Goal: Information Seeking & Learning: Find contact information

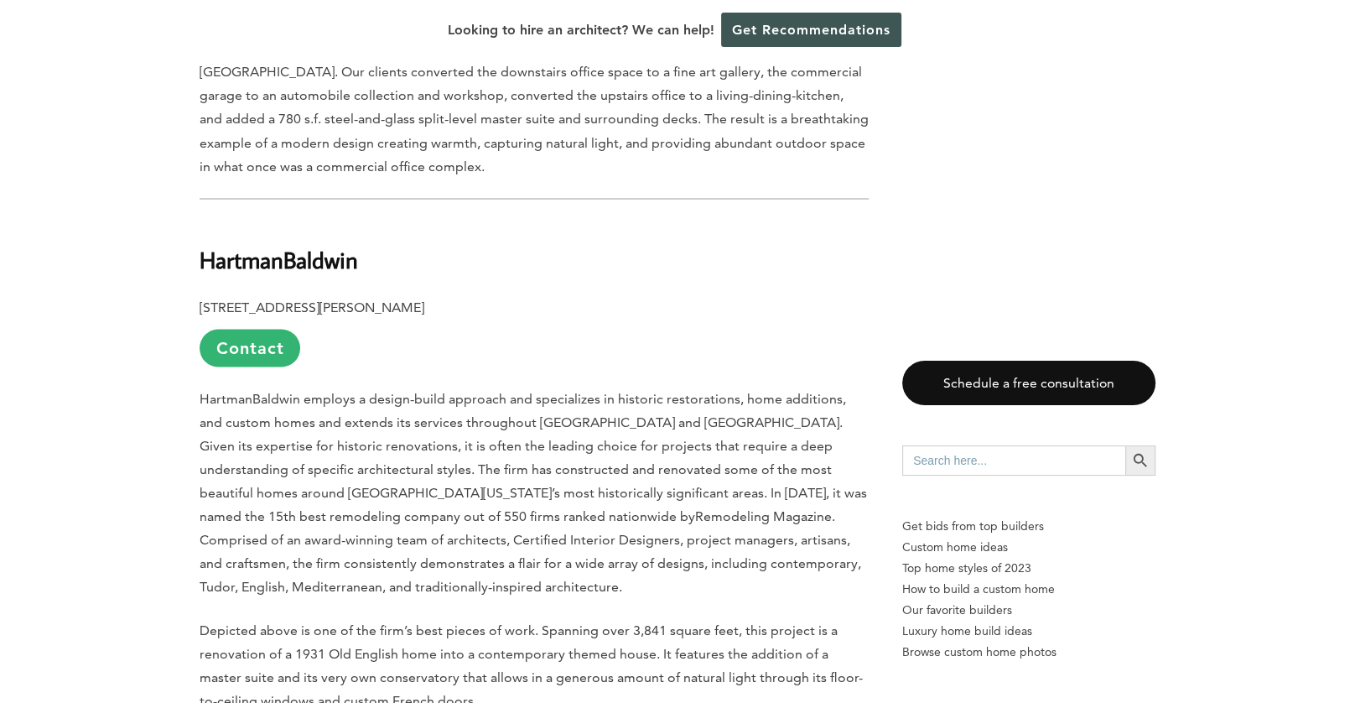
scroll to position [3095, 0]
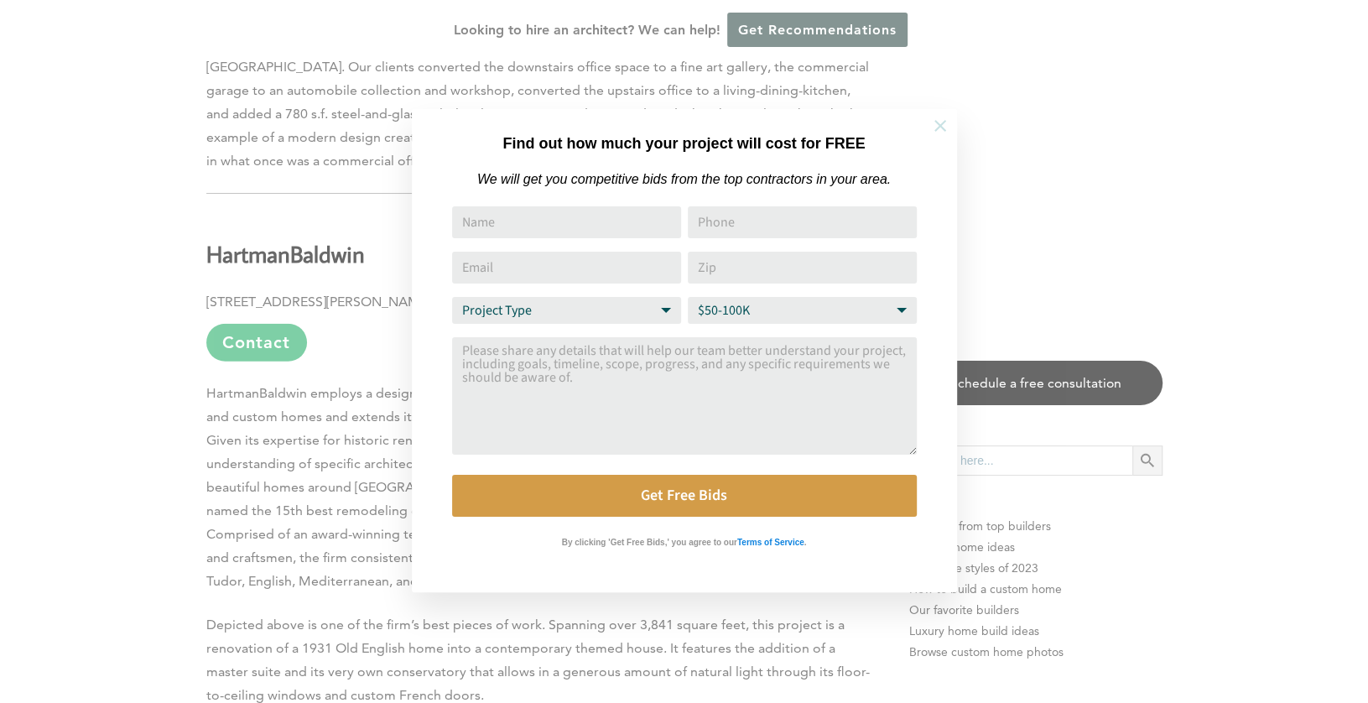
click at [940, 124] on icon at bounding box center [940, 126] width 12 height 12
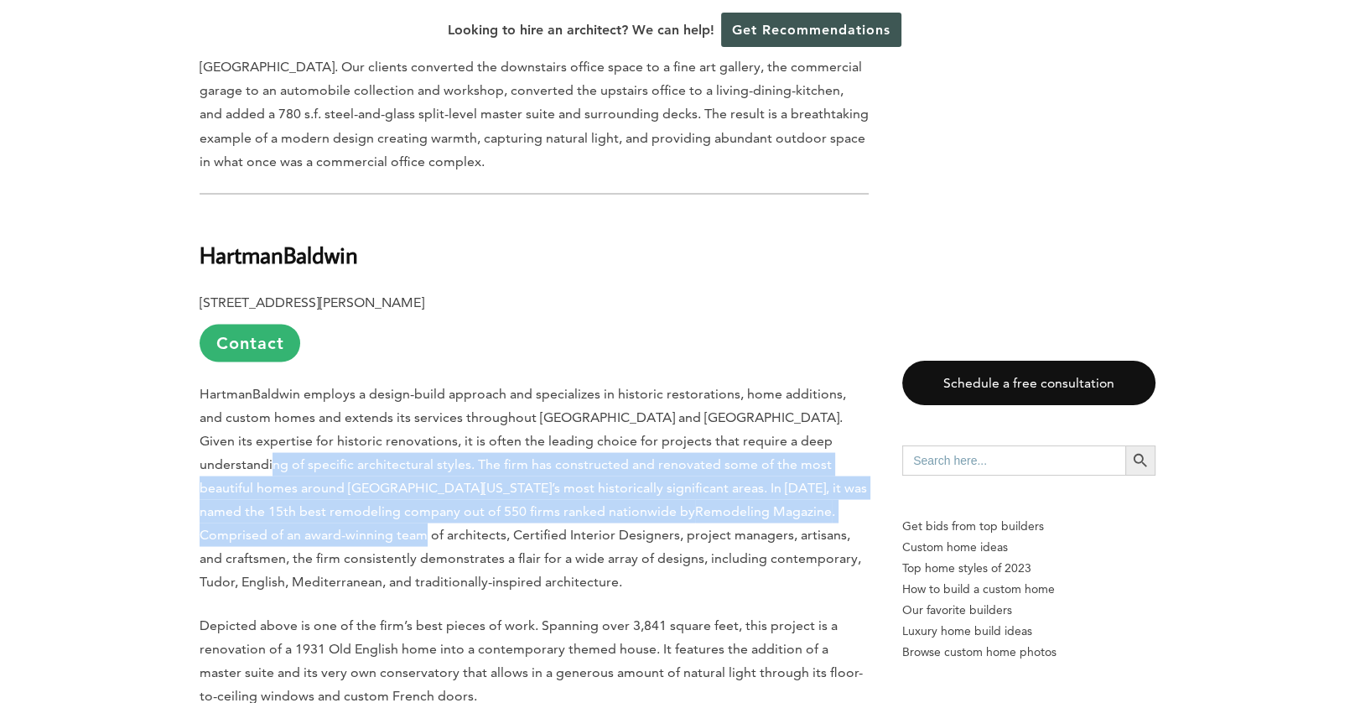
drag, startPoint x: 858, startPoint y: 463, endPoint x: 201, endPoint y: 420, distance: 658.1
click at [658, 502] on span ". Comprised of an award-winning team of architects, Certified Interior Designer…" at bounding box center [531, 545] width 662 height 86
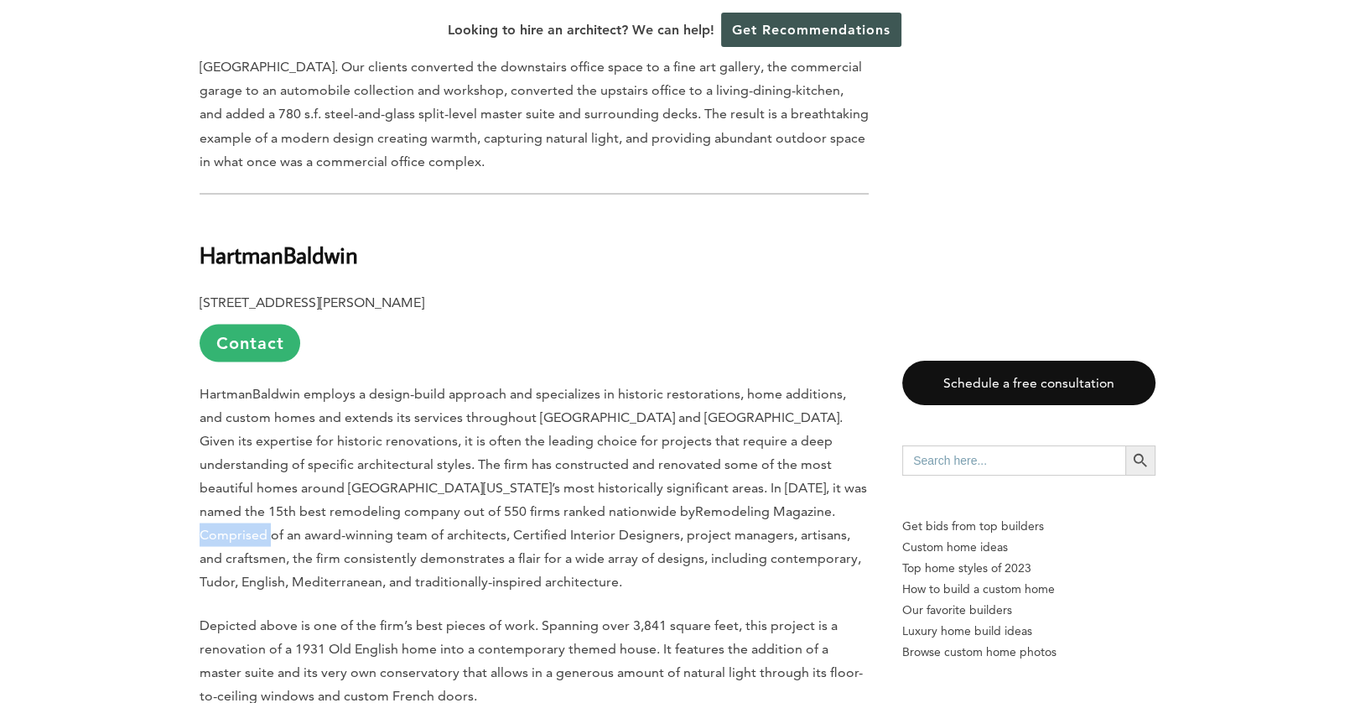
click at [658, 502] on span ". Comprised of an award-winning team of architects, Certified Interior Designer…" at bounding box center [531, 545] width 662 height 86
click at [734, 502] on span ". Comprised of an award-winning team of architects, Certified Interior Designer…" at bounding box center [531, 545] width 662 height 86
click at [642, 502] on span ". Comprised of an award-winning team of architects, Certified Interior Designer…" at bounding box center [531, 545] width 662 height 86
click at [687, 502] on span ". Comprised of an award-winning team of architects, Certified Interior Designer…" at bounding box center [531, 545] width 662 height 86
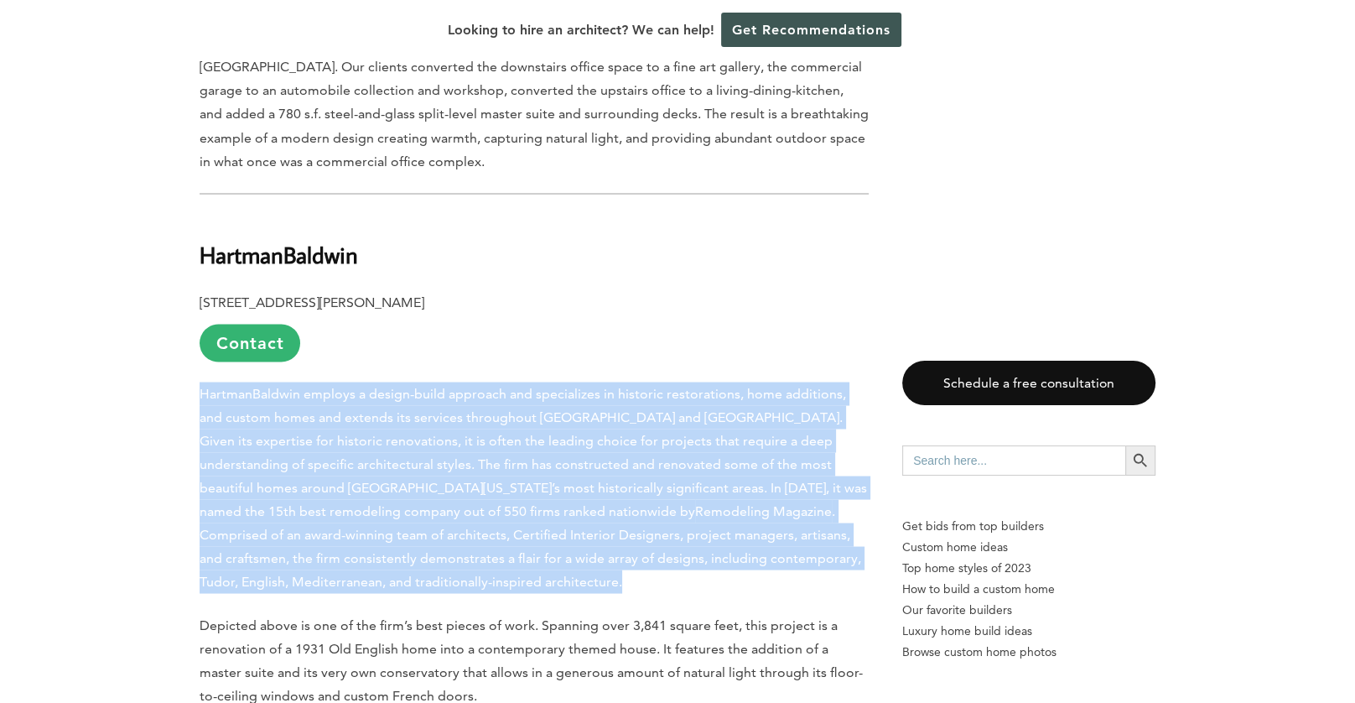
click at [689, 502] on span ". Comprised of an award-winning team of architects, Certified Interior Designer…" at bounding box center [531, 545] width 662 height 86
click at [695, 502] on span "Remodeling Magazine" at bounding box center [763, 510] width 137 height 16
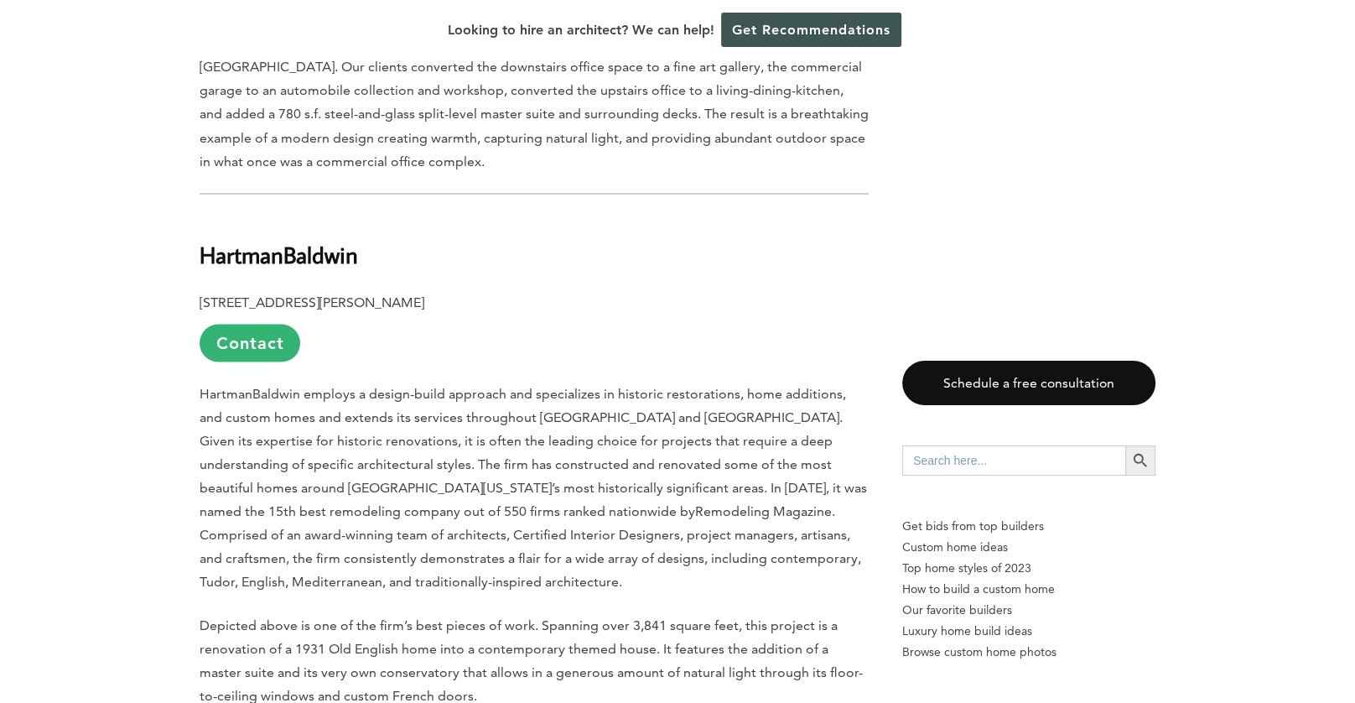
click at [672, 502] on span ". Comprised of an award-winning team of architects, Certified Interior Designer…" at bounding box center [531, 545] width 662 height 86
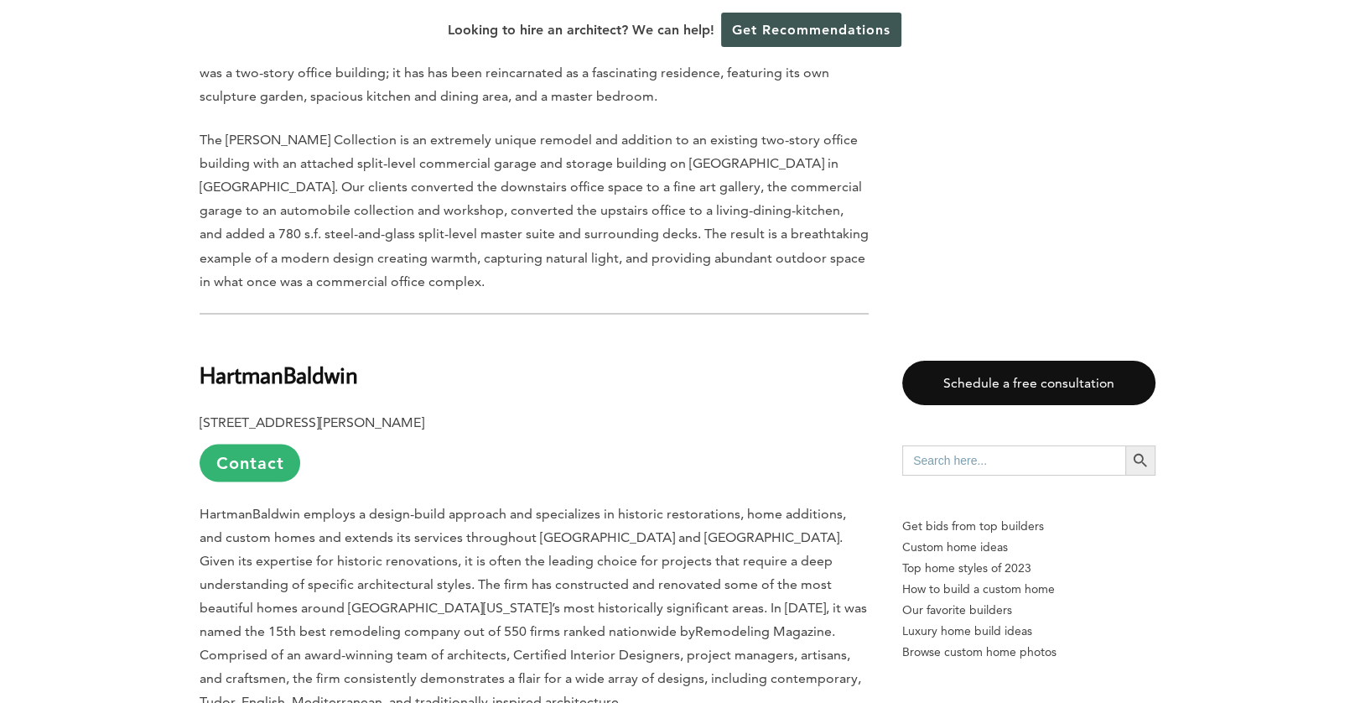
scroll to position [2955, 0]
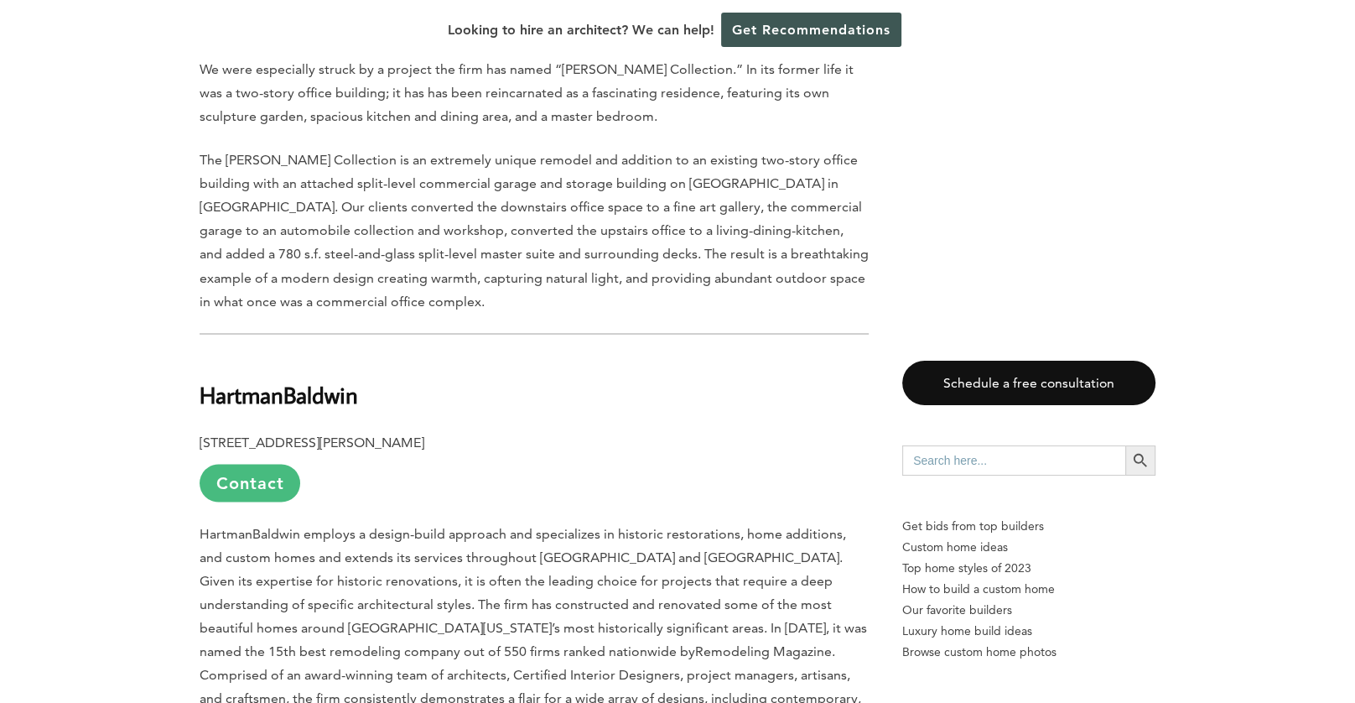
click at [251, 464] on link "Contact" at bounding box center [250, 483] width 101 height 38
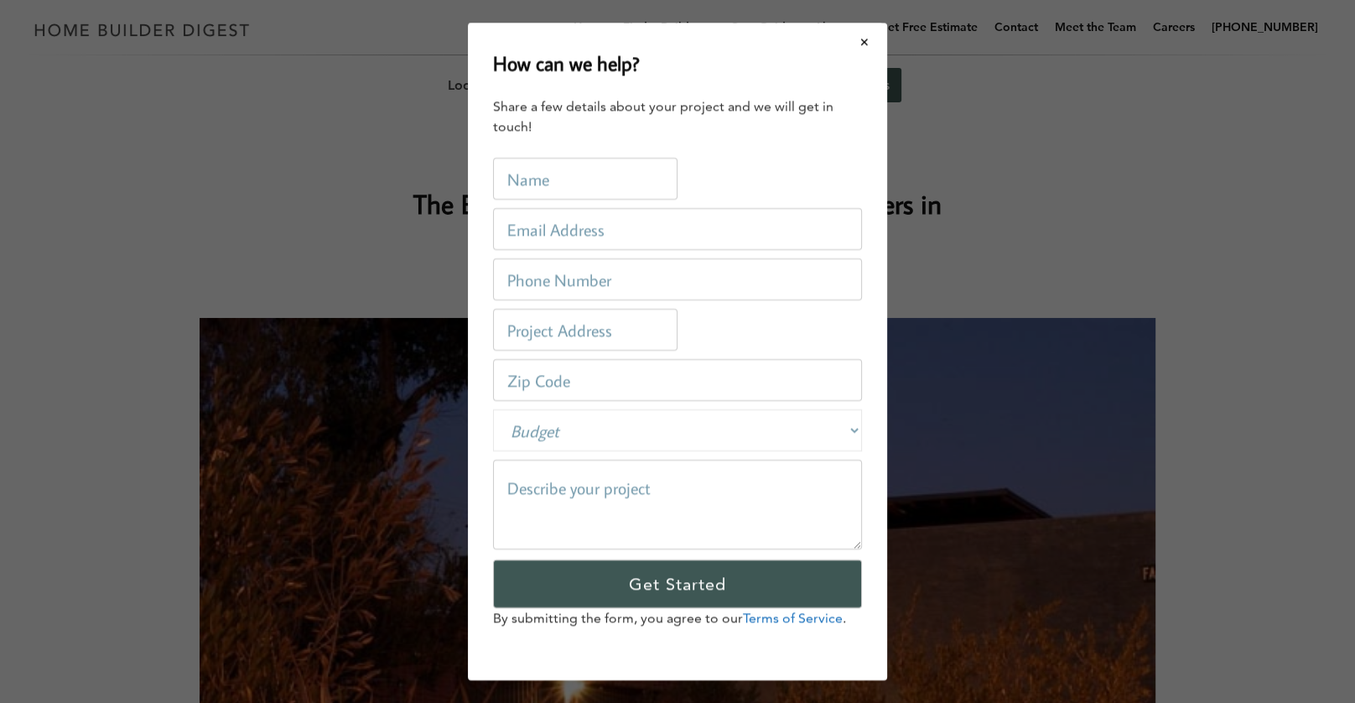
scroll to position [0, 0]
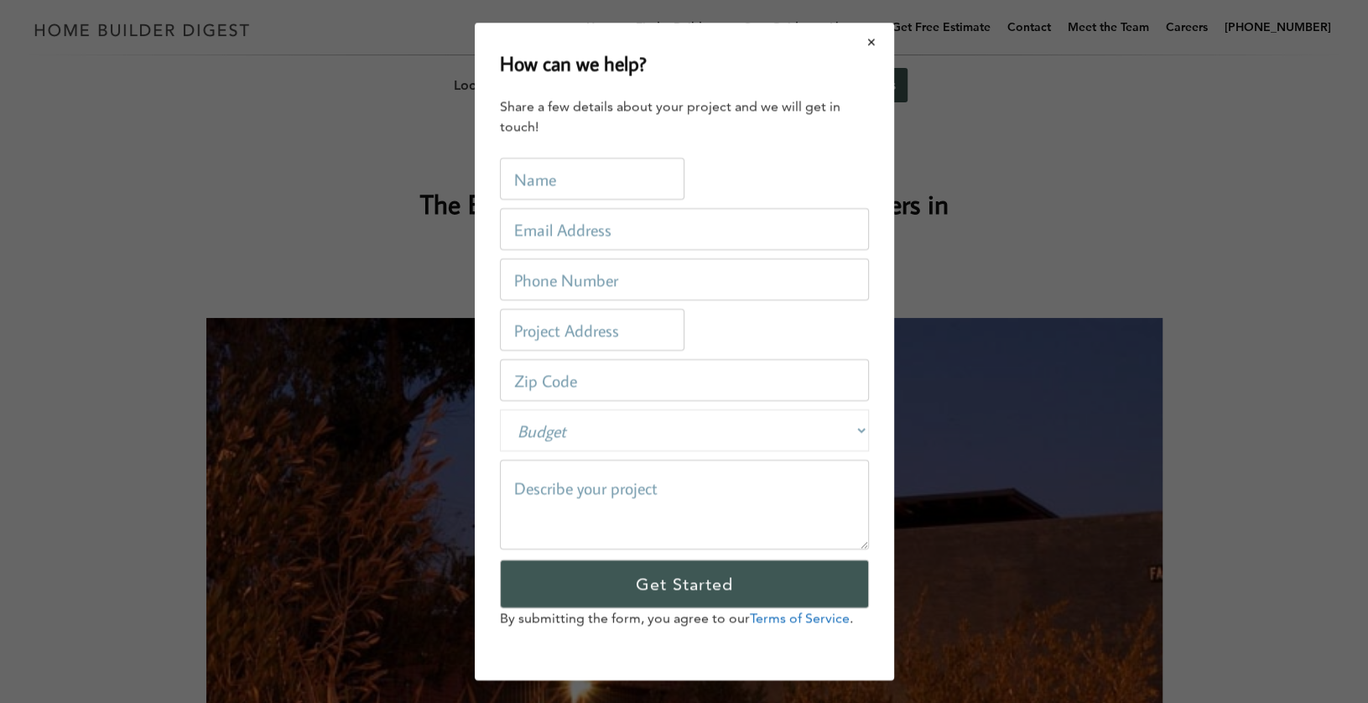
click at [872, 39] on button "Close modal" at bounding box center [872, 41] width 44 height 35
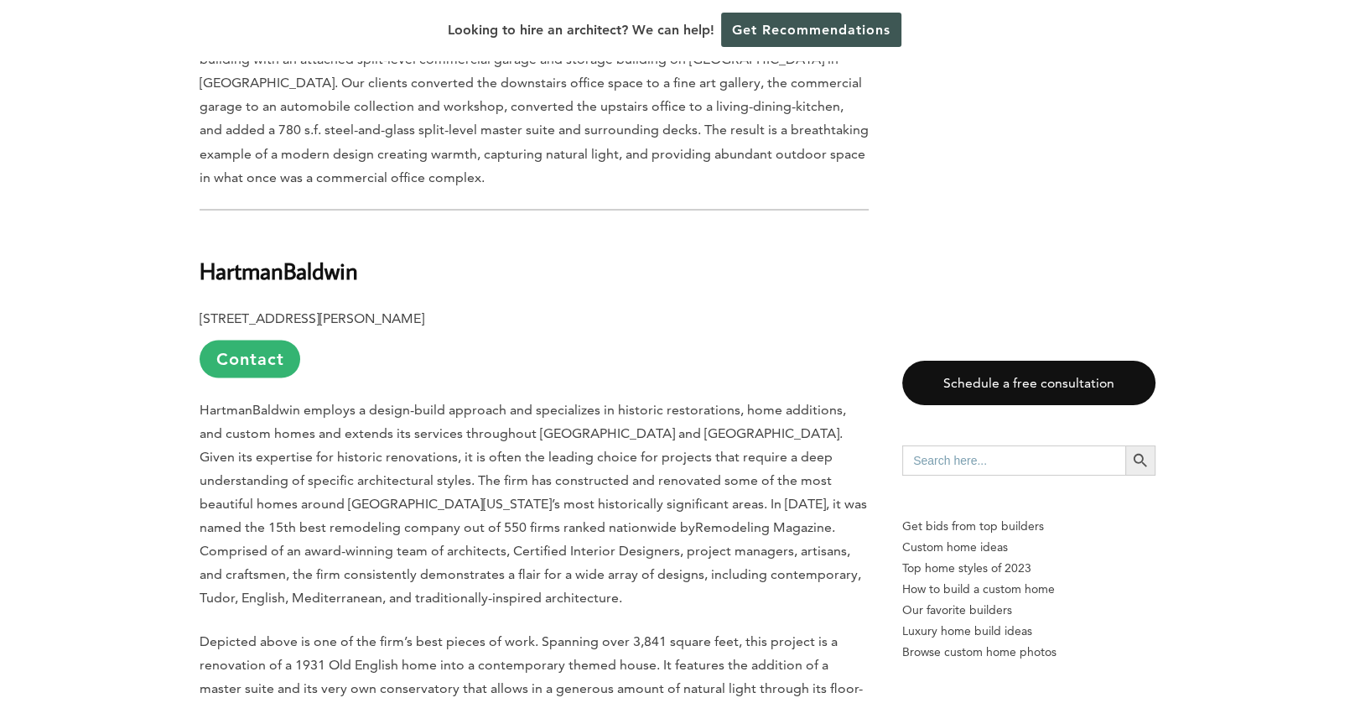
scroll to position [3215, 0]
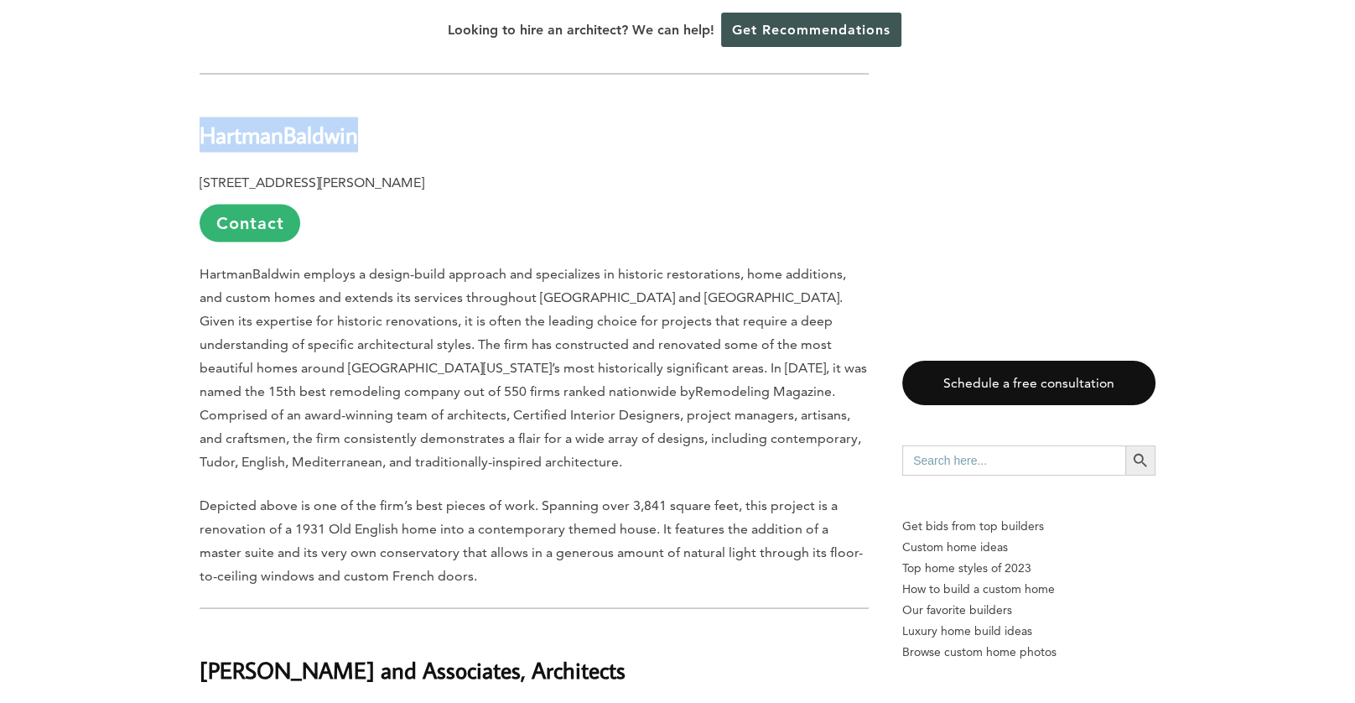
drag, startPoint x: 202, startPoint y: 83, endPoint x: 356, endPoint y: 85, distance: 154.3
click at [356, 119] on b "HartmanBaldwin" at bounding box center [279, 133] width 159 height 29
copy b "HartmanBaldwin"
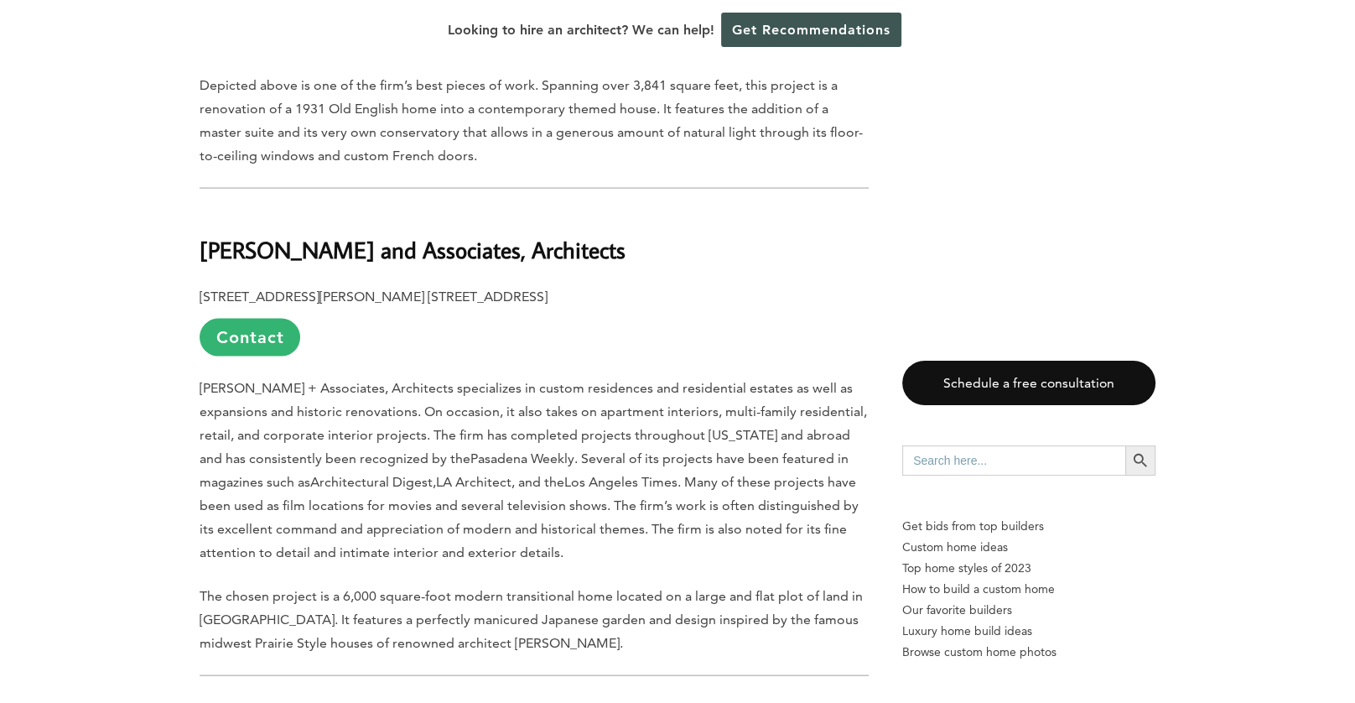
scroll to position [5548, 0]
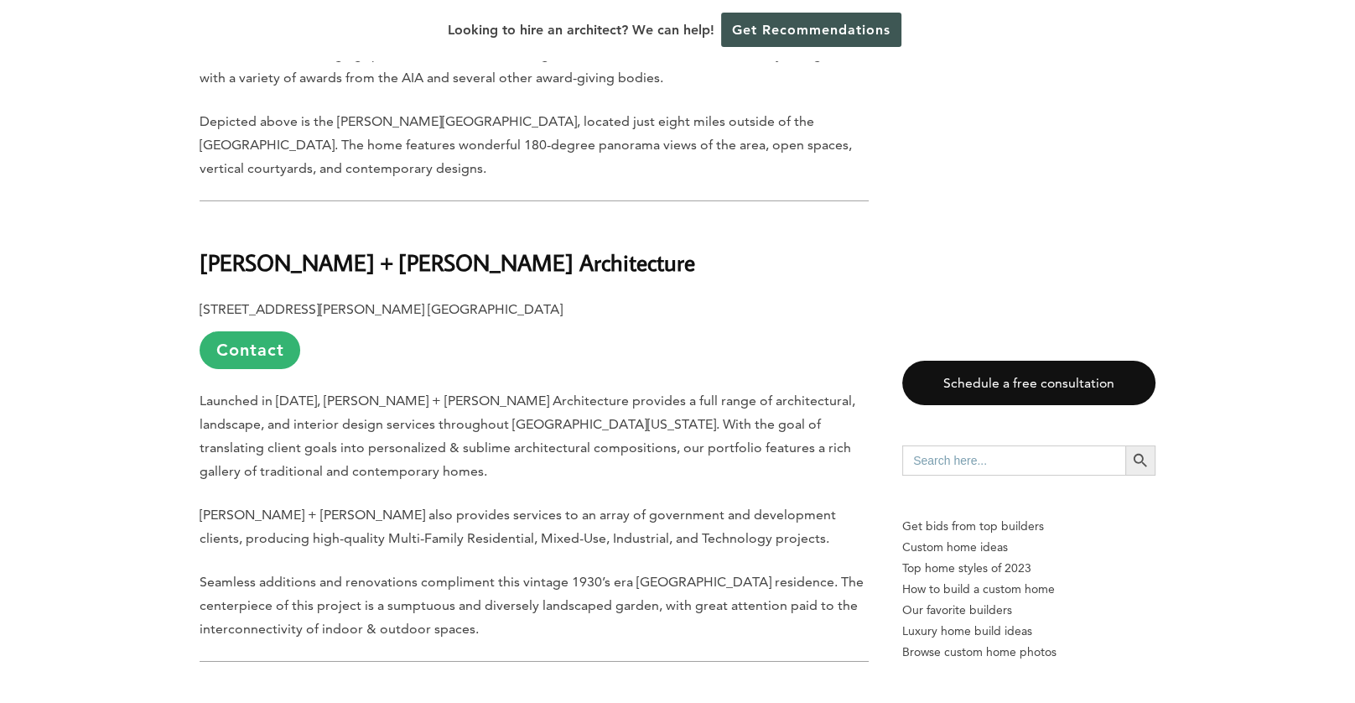
click at [671, 389] on p "Launched in [DATE], [PERSON_NAME] + [PERSON_NAME] Architecture provides a full …" at bounding box center [534, 436] width 669 height 94
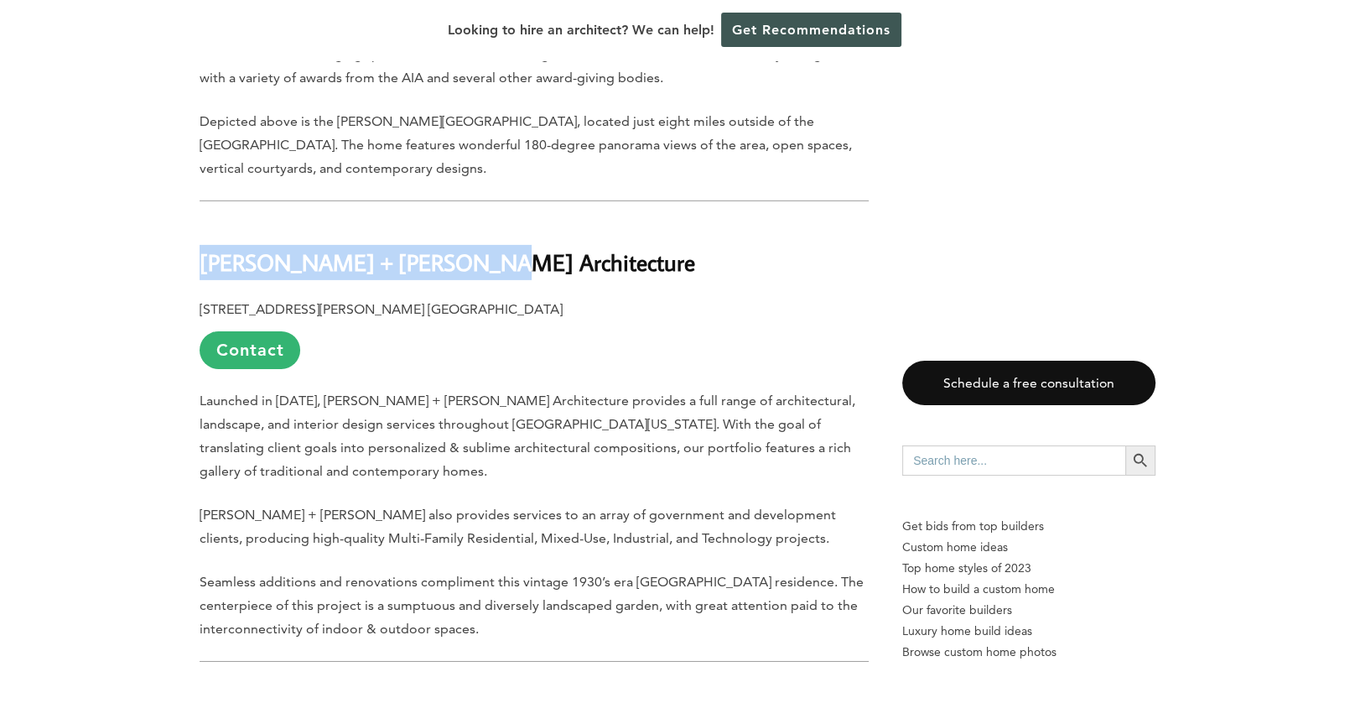
drag, startPoint x: 202, startPoint y: 206, endPoint x: 434, endPoint y: 216, distance: 231.7
click at [434, 221] on h2 "[PERSON_NAME] + [PERSON_NAME] Architecture" at bounding box center [534, 250] width 669 height 58
copy b "[PERSON_NAME] + [PERSON_NAME] Architecture"
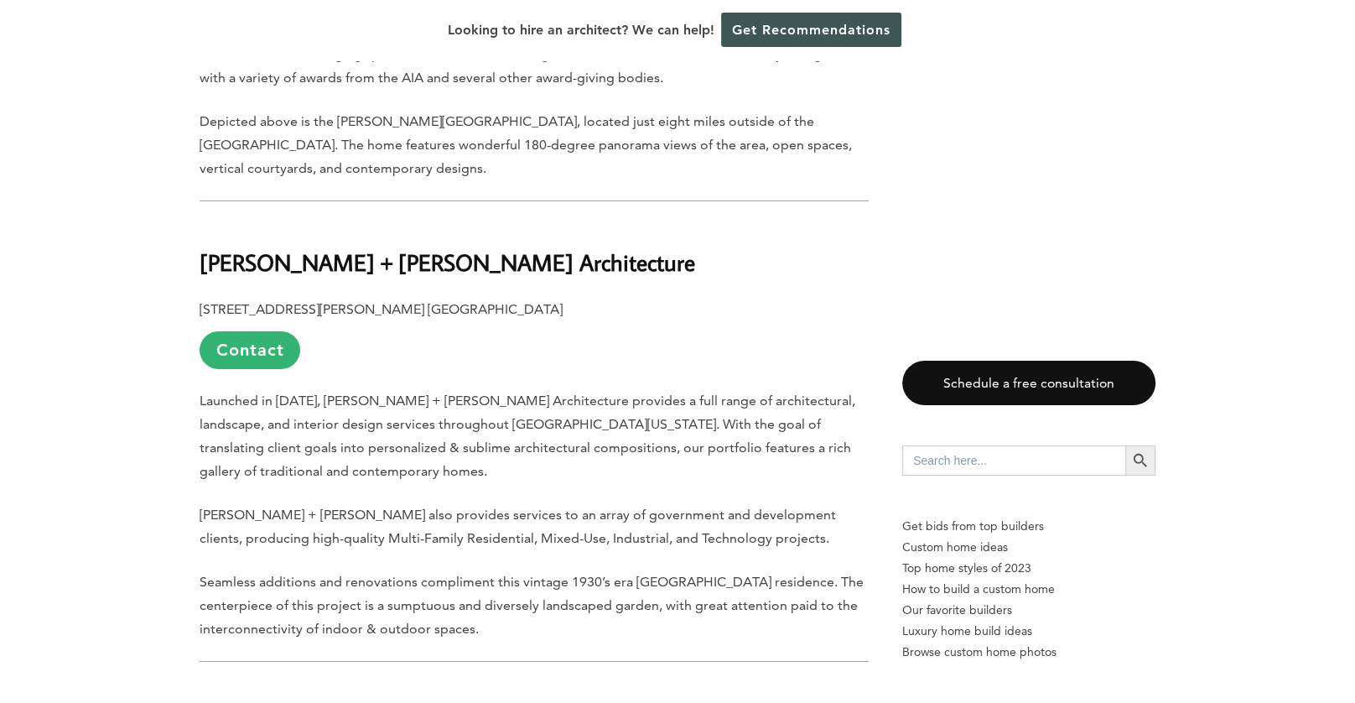
click at [603, 389] on p "Launched in [DATE], [PERSON_NAME] + [PERSON_NAME] Architecture provides a full …" at bounding box center [534, 436] width 669 height 94
click at [512, 389] on p "Launched in [DATE], [PERSON_NAME] + [PERSON_NAME] Architecture provides a full …" at bounding box center [534, 436] width 669 height 94
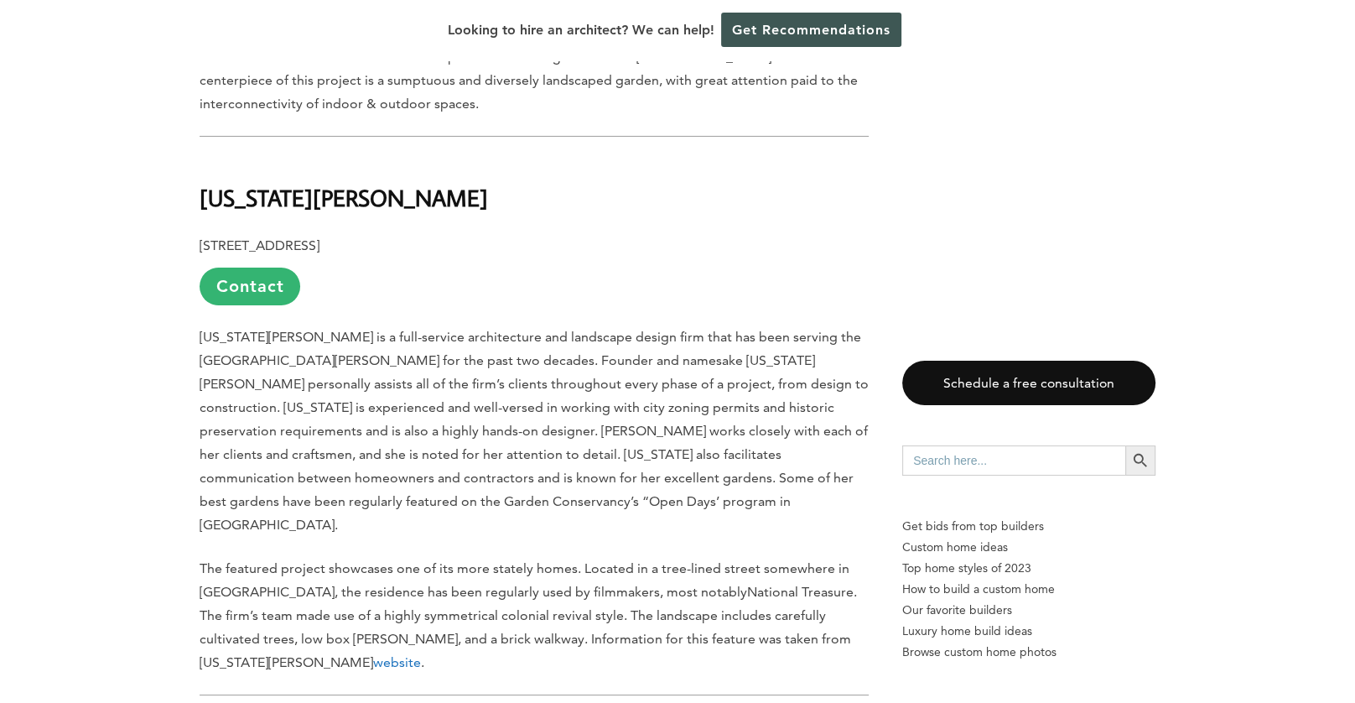
scroll to position [6107, 0]
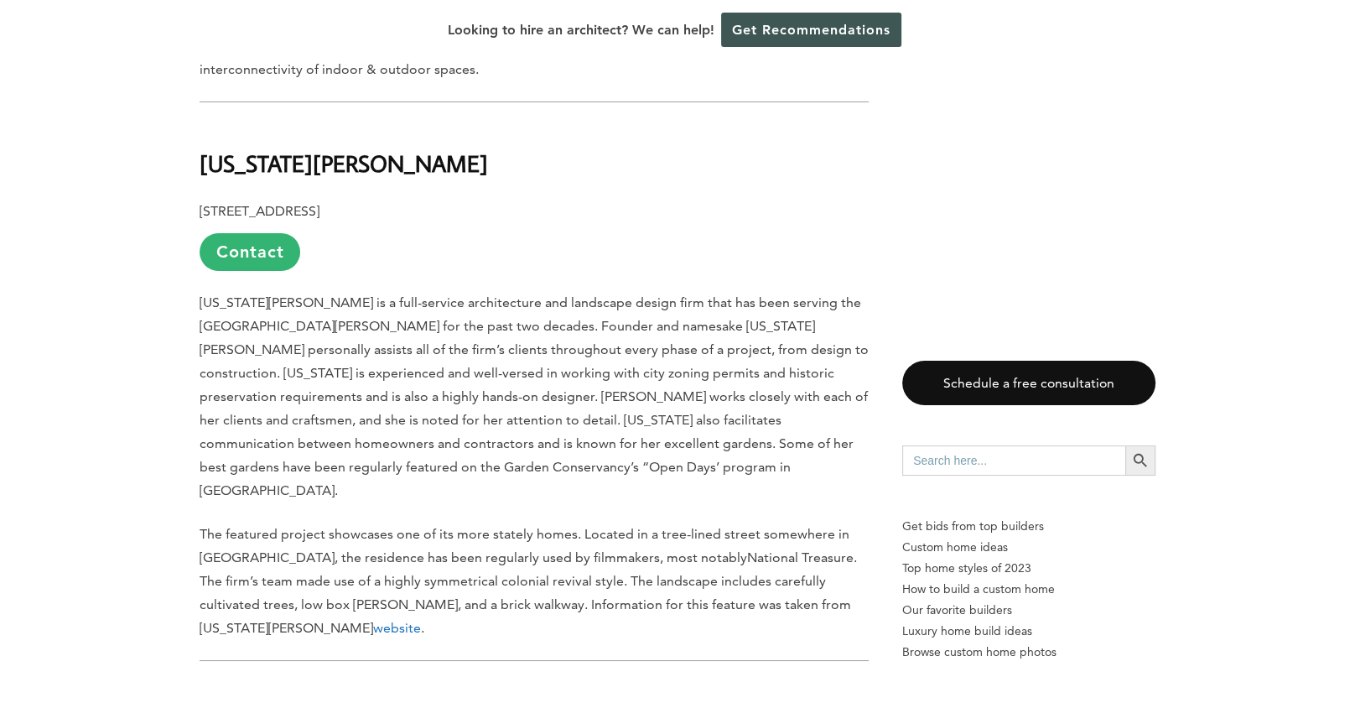
click at [421, 620] on link "website" at bounding box center [397, 628] width 48 height 16
